Goal: Information Seeking & Learning: Learn about a topic

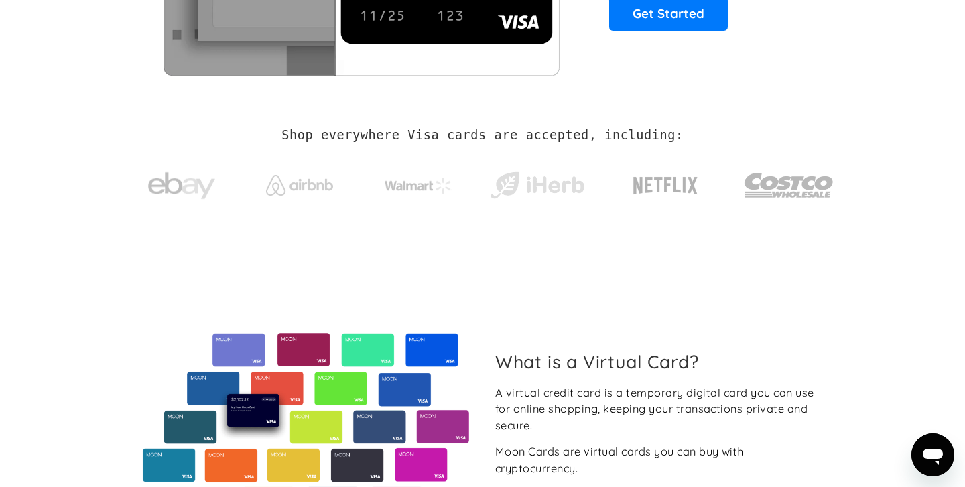
scroll to position [382, 0]
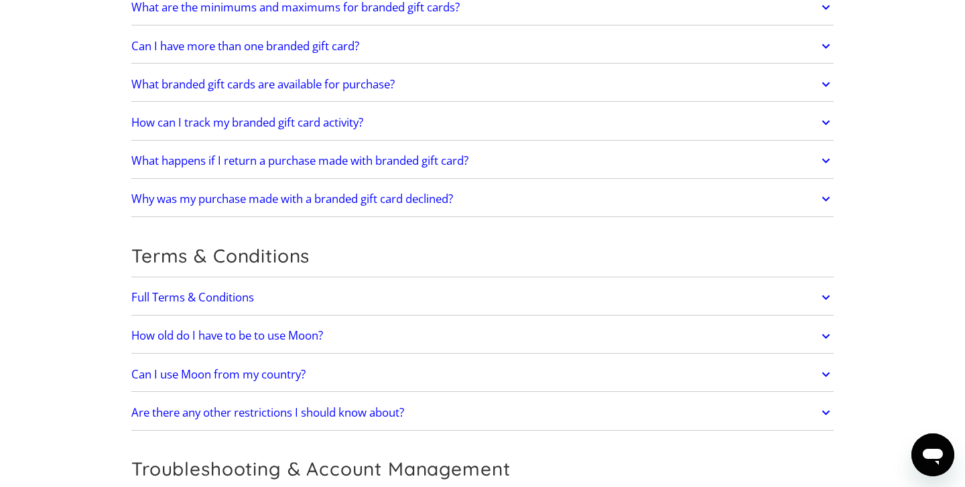
scroll to position [2507, 0]
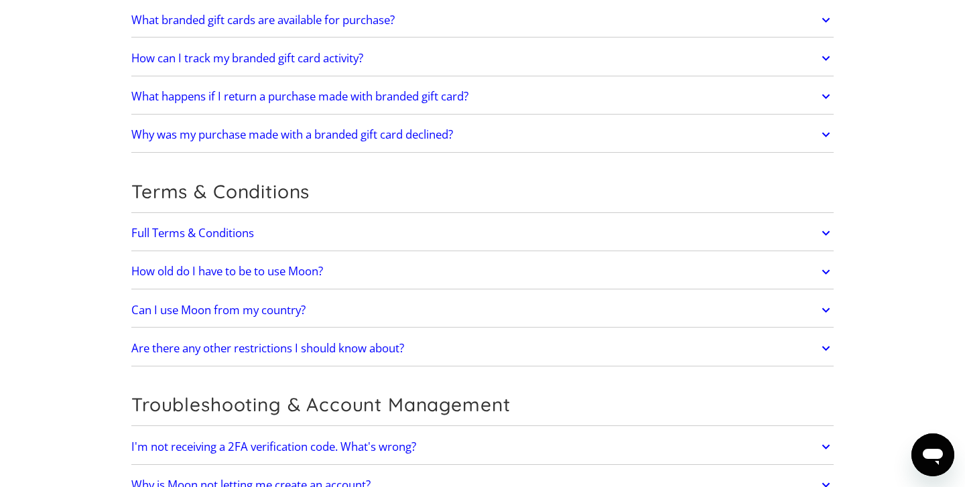
click at [266, 345] on h2 "Are there any other restrictions I should know about?" at bounding box center [267, 348] width 273 height 13
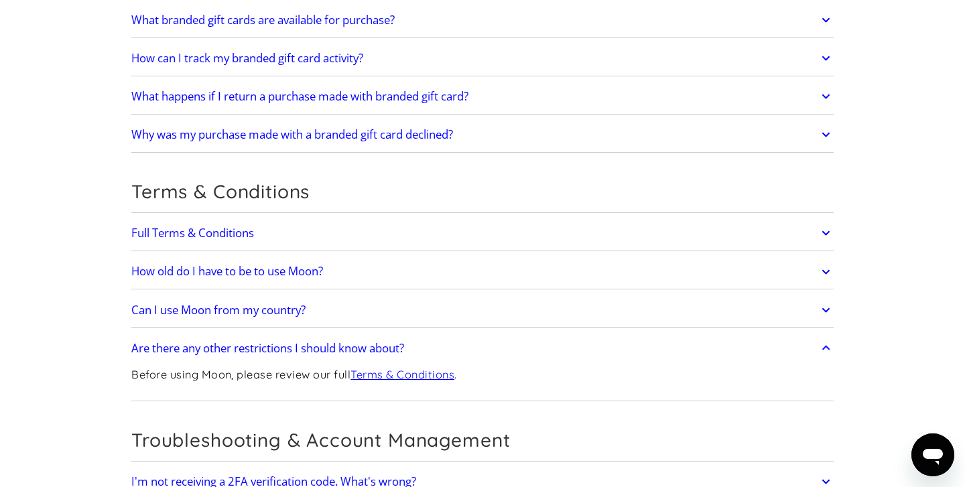
click at [266, 345] on h2 "Are there any other restrictions I should know about?" at bounding box center [267, 348] width 273 height 13
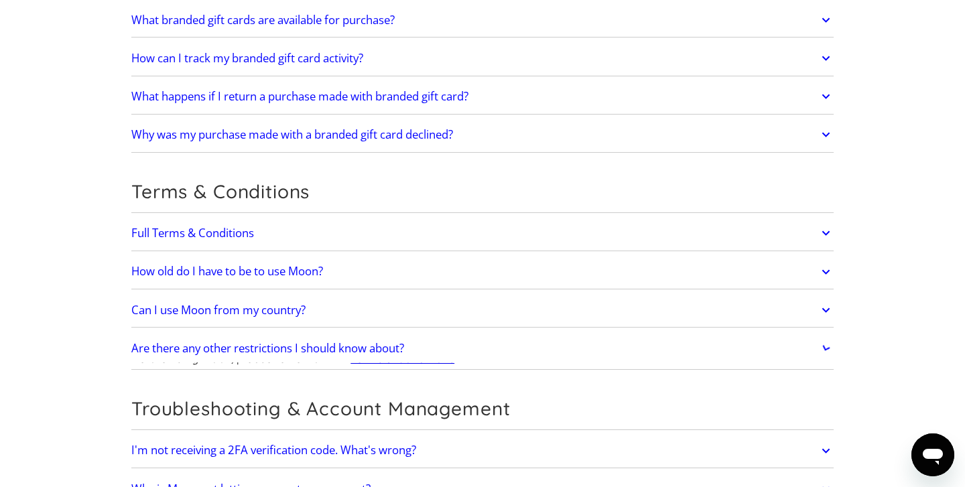
click at [262, 312] on h2 "Can I use Moon from my country?" at bounding box center [218, 310] width 174 height 13
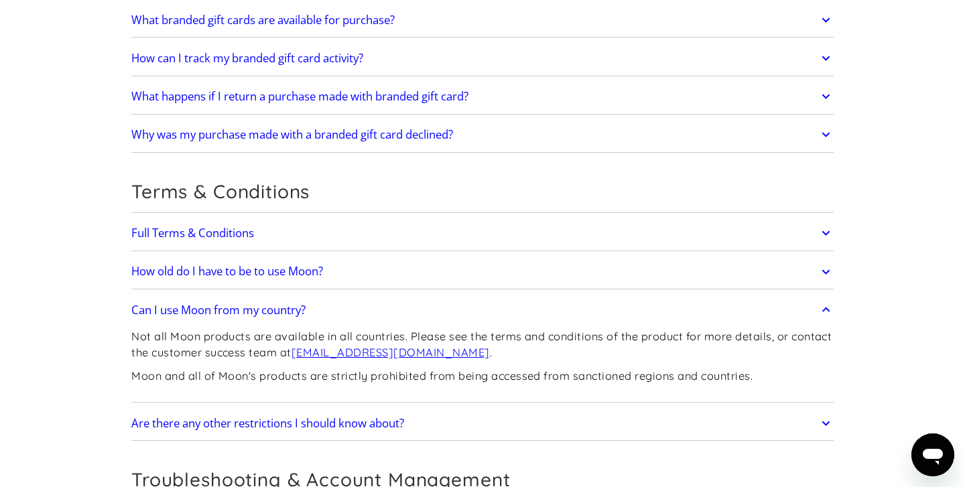
click at [262, 313] on h2 "Can I use Moon from my country?" at bounding box center [218, 310] width 174 height 13
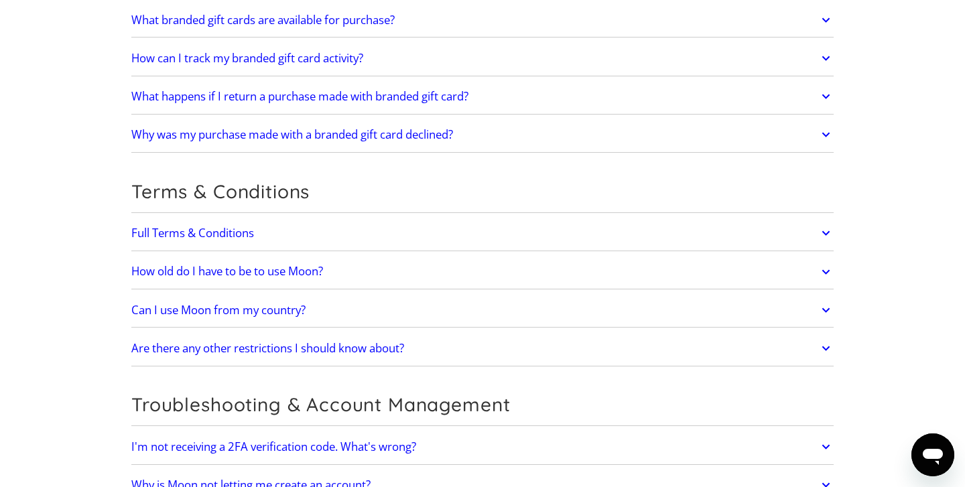
scroll to position [2455, 0]
